Goal: Check status: Check status

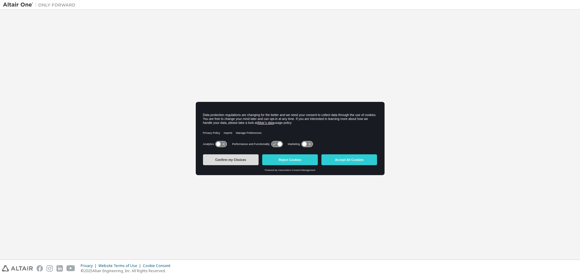
click at [237, 162] on button "Confirm my Choices" at bounding box center [231, 160] width 56 height 11
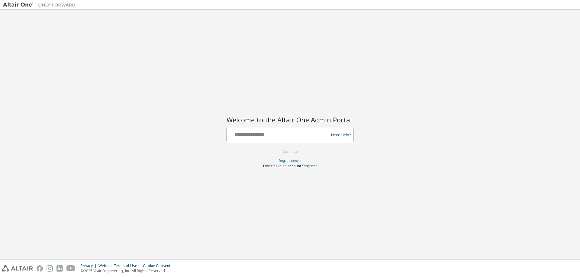
click at [269, 138] on input "text" at bounding box center [278, 134] width 99 height 9
click at [272, 105] on div "Welcome to the Altair One Admin Portal Need Help? Please make sure that you pro…" at bounding box center [290, 135] width 574 height 244
click at [245, 141] on div "Need Help?" at bounding box center [289, 135] width 127 height 14
click at [246, 138] on div at bounding box center [278, 135] width 99 height 11
click at [249, 135] on input "text" at bounding box center [278, 134] width 99 height 9
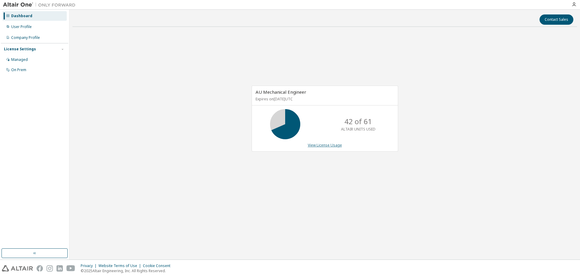
click at [327, 144] on link "View License Usage" at bounding box center [325, 145] width 34 height 5
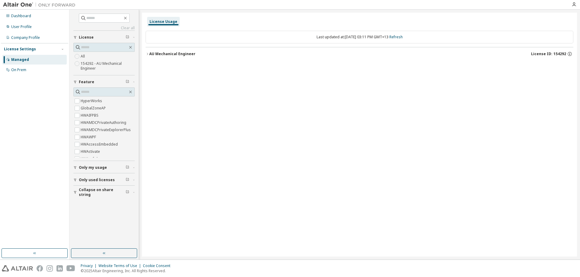
click at [171, 55] on div "AU Mechanical Engineer" at bounding box center [172, 54] width 46 height 5
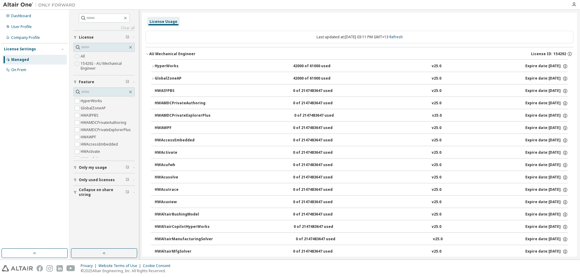
click at [181, 61] on button "HyperWorks 42000 of 61000 used v25.0 Expire date: 2026-09-17" at bounding box center [359, 66] width 417 height 13
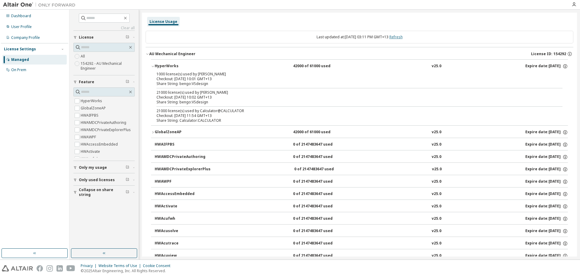
click at [402, 37] on link "Refresh" at bounding box center [395, 36] width 13 height 5
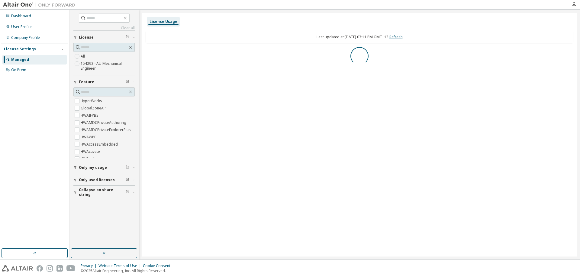
click at [402, 37] on link "Refresh" at bounding box center [395, 36] width 13 height 5
click at [179, 52] on div "AU Mechanical Engineer" at bounding box center [172, 54] width 46 height 5
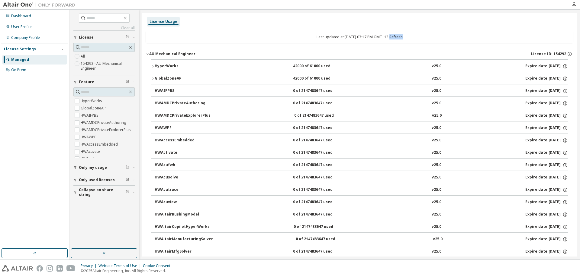
click at [159, 66] on div "HyperWorks" at bounding box center [182, 66] width 54 height 5
